Goal: Task Accomplishment & Management: Use online tool/utility

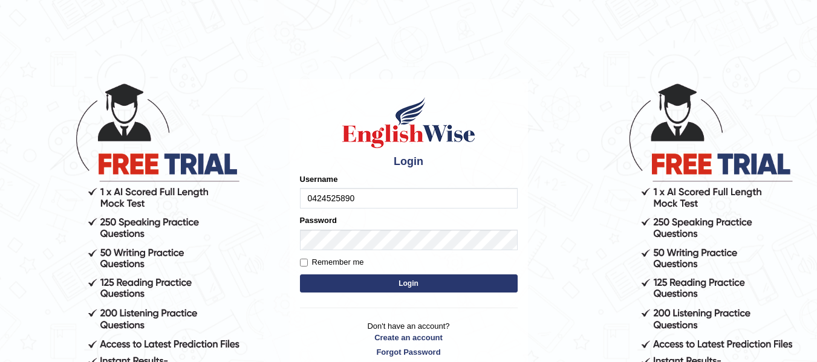
click at [374, 280] on button "Login" at bounding box center [409, 284] width 218 height 18
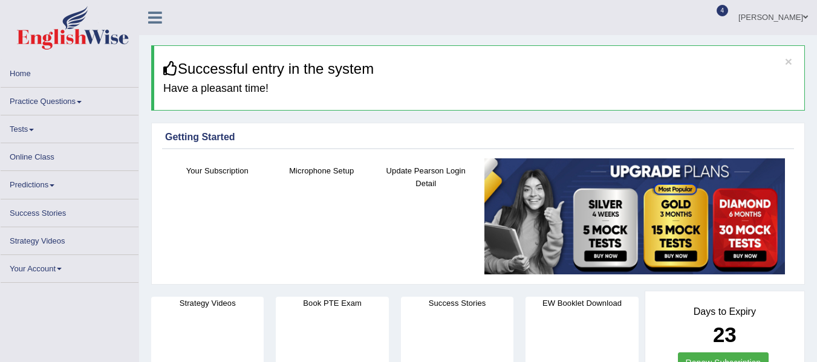
click at [29, 125] on link "Tests" at bounding box center [70, 128] width 138 height 24
click at [34, 129] on span at bounding box center [31, 130] width 5 height 2
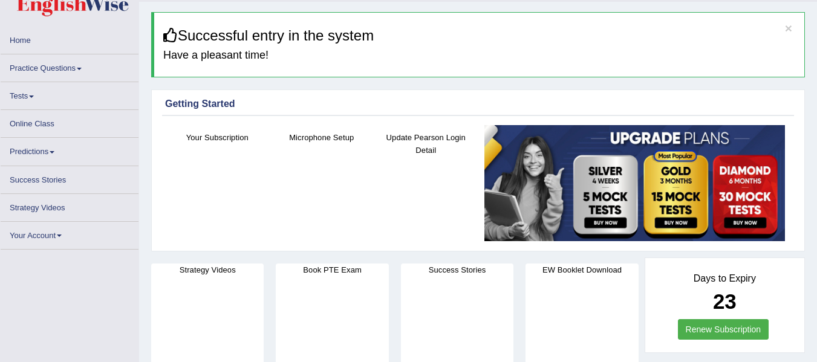
scroll to position [33, 0]
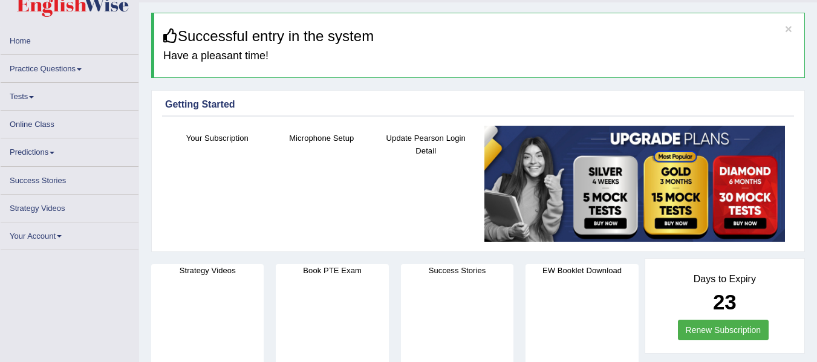
click at [32, 98] on span at bounding box center [31, 97] width 5 height 2
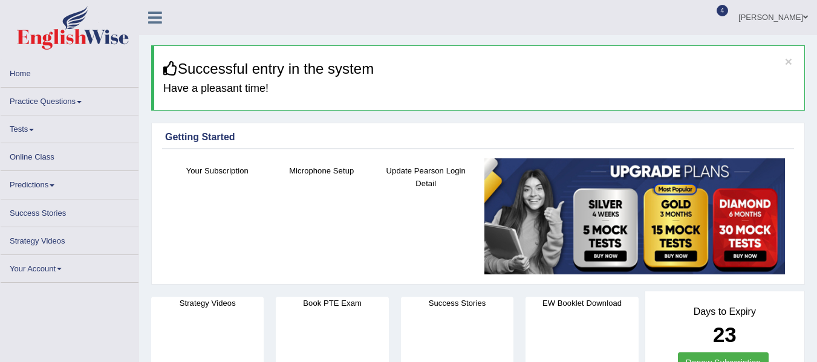
click at [31, 126] on link "Tests" at bounding box center [70, 128] width 138 height 24
click at [28, 131] on link "Tests" at bounding box center [70, 128] width 138 height 24
click at [28, 129] on link "Tests" at bounding box center [70, 128] width 138 height 24
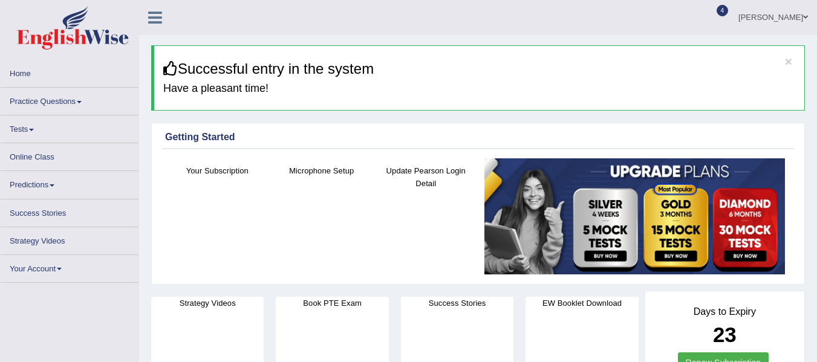
click at [28, 129] on link "Tests" at bounding box center [70, 128] width 138 height 24
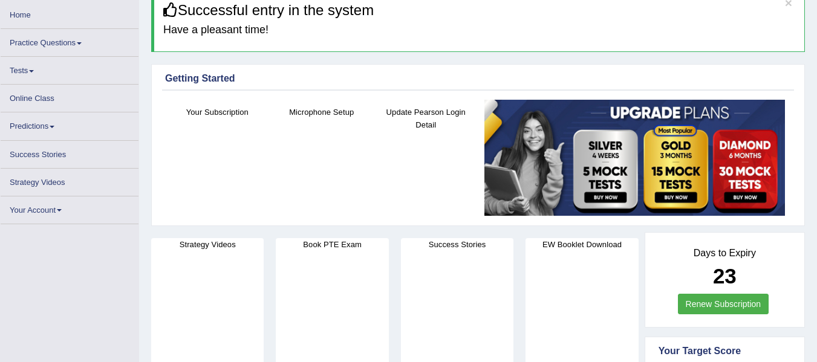
scroll to position [61, 0]
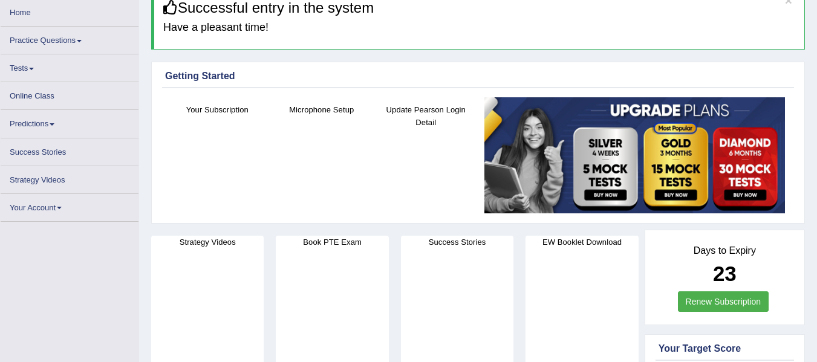
click at [33, 66] on link "Tests" at bounding box center [70, 66] width 138 height 24
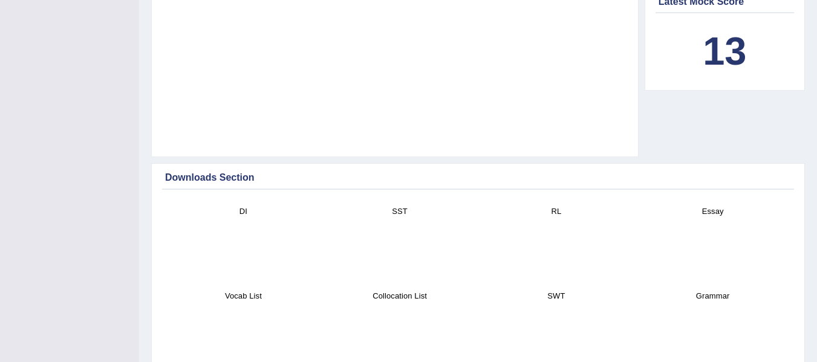
scroll to position [0, 0]
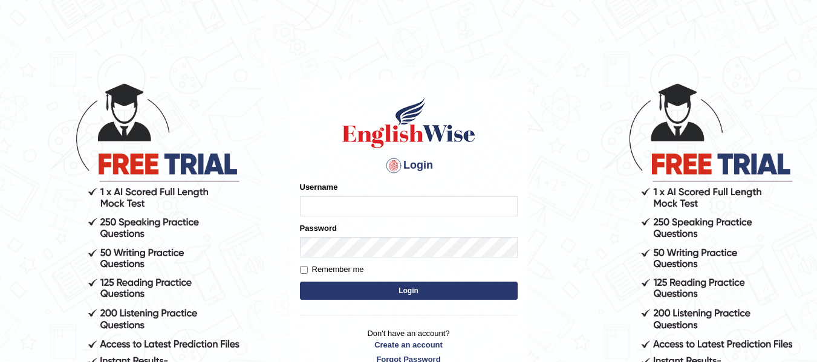
drag, startPoint x: 0, startPoint y: 0, endPoint x: 309, endPoint y: 198, distance: 366.9
click at [309, 198] on input "Username" at bounding box center [409, 206] width 218 height 21
type input "0424525890"
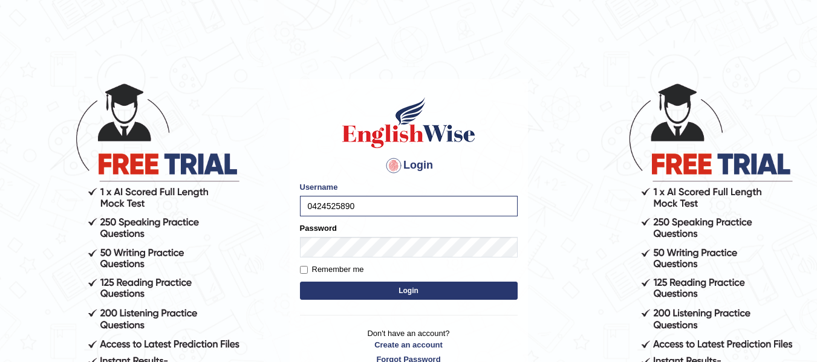
click at [380, 282] on button "Login" at bounding box center [409, 291] width 218 height 18
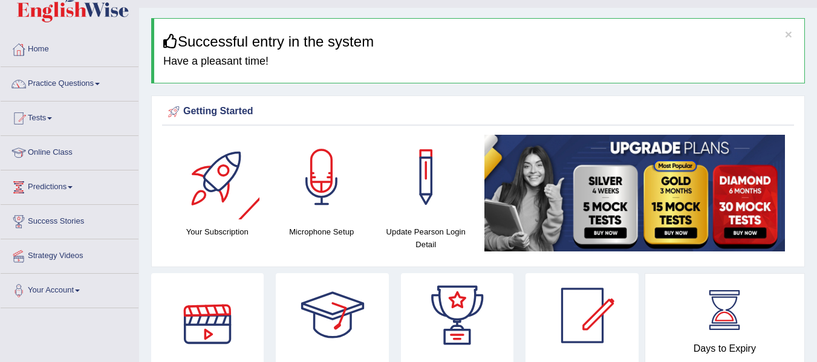
scroll to position [27, 0]
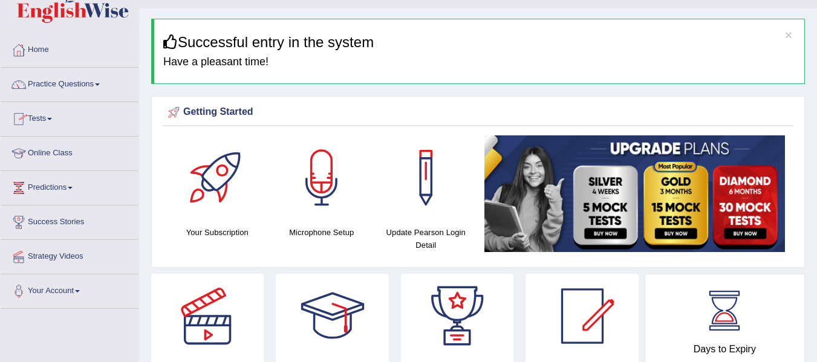
click at [49, 113] on link "Tests" at bounding box center [70, 117] width 138 height 30
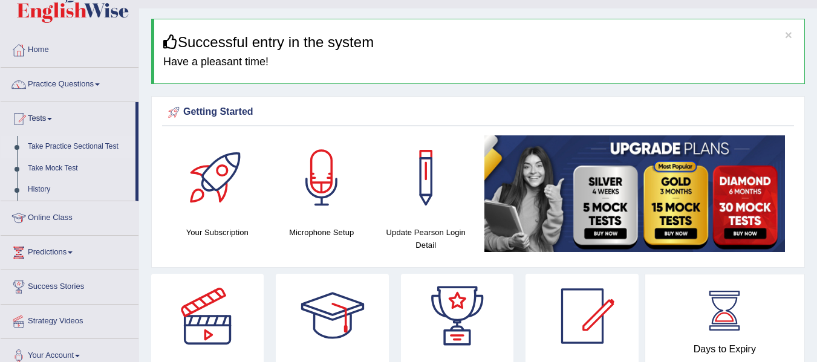
click at [58, 140] on link "Take Practice Sectional Test" at bounding box center [78, 147] width 113 height 22
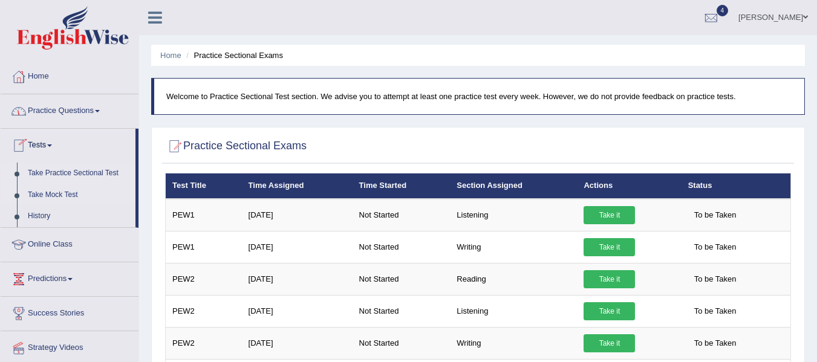
click at [50, 195] on link "Take Mock Test" at bounding box center [78, 196] width 113 height 22
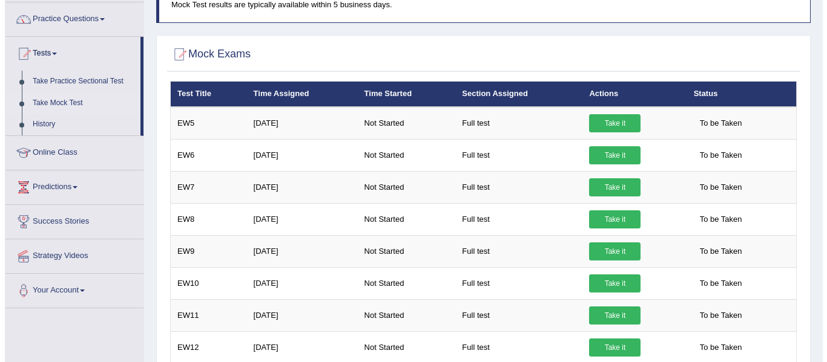
scroll to position [116, 0]
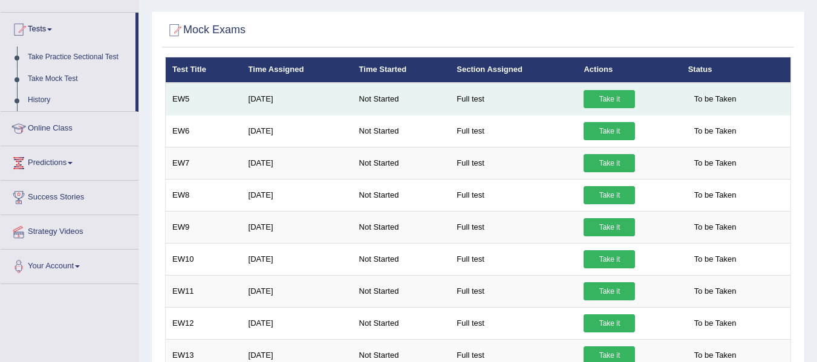
click at [607, 97] on link "Take it" at bounding box center [609, 99] width 51 height 18
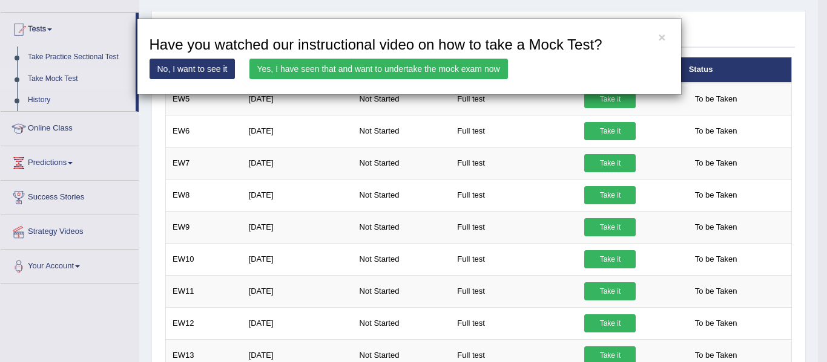
click at [409, 65] on link "Yes, I have seen that and want to undertake the mock exam now" at bounding box center [378, 69] width 258 height 21
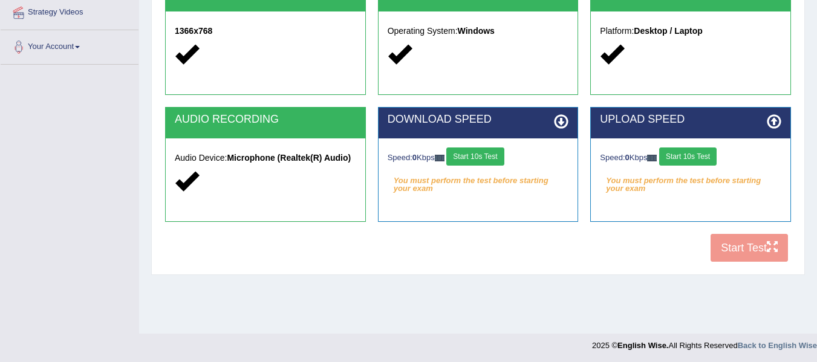
scroll to position [273, 0]
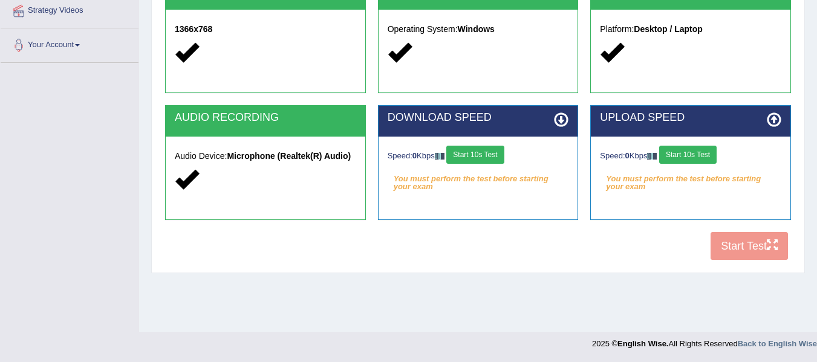
click at [479, 154] on button "Start 10s Test" at bounding box center [475, 155] width 57 height 18
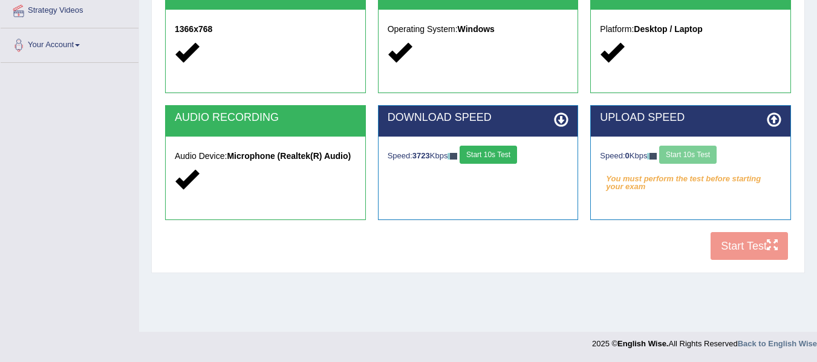
click at [702, 153] on div "Speed: 0 Kbps Start 10s Test" at bounding box center [691, 156] width 182 height 21
click at [702, 153] on button "Start 10s Test" at bounding box center [688, 155] width 57 height 18
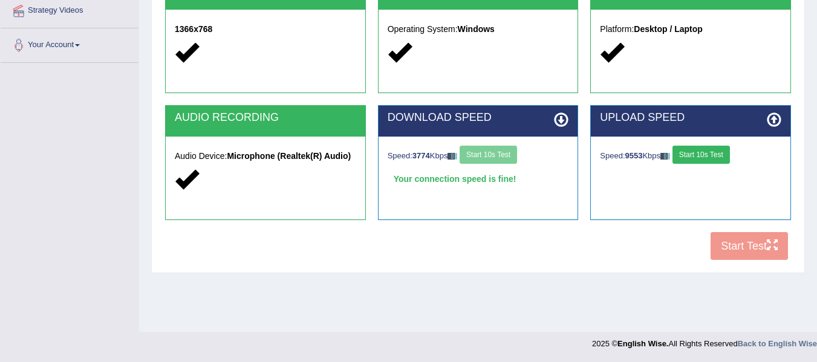
click at [743, 246] on div "COOKIES Cookies Enabled JAVASCRIPT Javascript Enabled BROWSER Browser: Chrome S…" at bounding box center [478, 59] width 632 height 416
drag, startPoint x: 743, startPoint y: 246, endPoint x: 706, endPoint y: 153, distance: 99.9
click at [706, 153] on div "COOKIES Cookies Enabled JAVASCRIPT Javascript Enabled BROWSER Browser: Chrome S…" at bounding box center [478, 59] width 632 height 416
click at [706, 153] on button "Start 10s Test" at bounding box center [701, 155] width 57 height 18
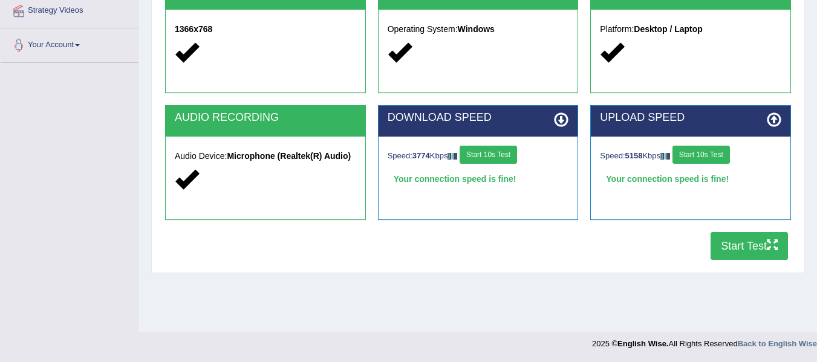
click at [732, 251] on button "Start Test" at bounding box center [749, 246] width 77 height 28
